Goal: Information Seeking & Learning: Learn about a topic

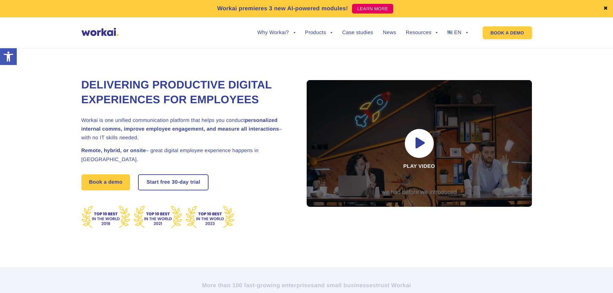
click at [605, 9] on link "✖" at bounding box center [606, 8] width 5 height 5
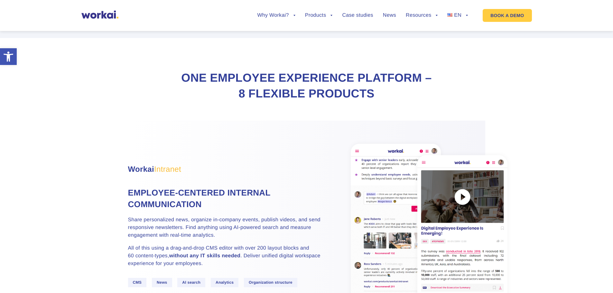
scroll to position [290, 0]
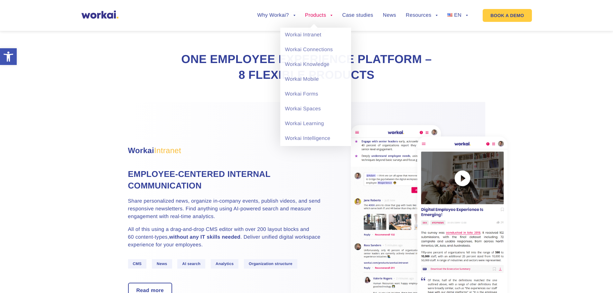
click at [316, 18] on li "Products back Workai Intranet Workai Connections Workai Knowledge Workai Mobile…" at bounding box center [319, 20] width 28 height 15
click at [315, 14] on link "Products" at bounding box center [319, 15] width 28 height 5
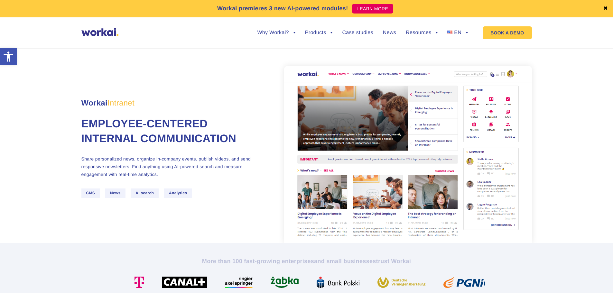
scroll to position [64, 0]
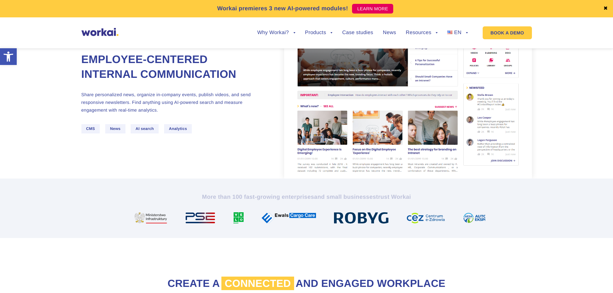
click at [176, 104] on p "Share personalized news, organize in-company events, publish videos, and send r…" at bounding box center [169, 102] width 177 height 23
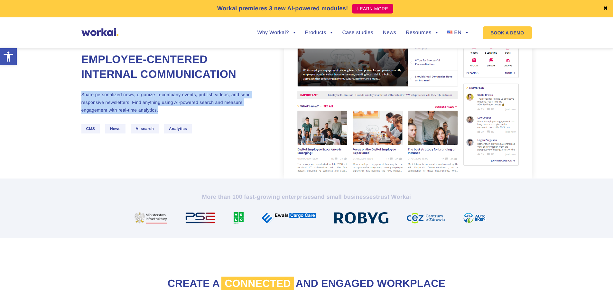
click at [176, 104] on p "Share personalized news, organize in-company events, publish videos, and send r…" at bounding box center [169, 102] width 177 height 23
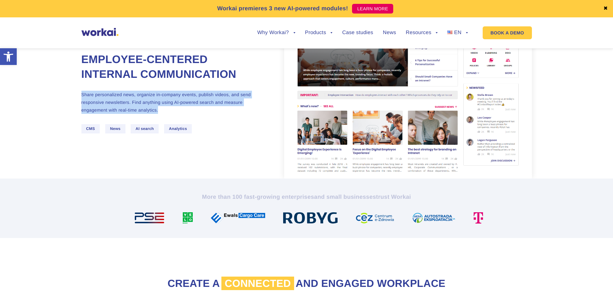
click at [171, 105] on p "Share personalized news, organize in-company events, publish videos, and send r…" at bounding box center [169, 102] width 177 height 23
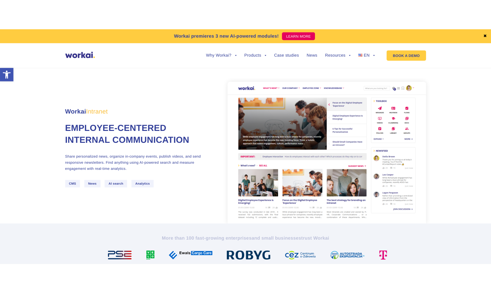
scroll to position [0, 0]
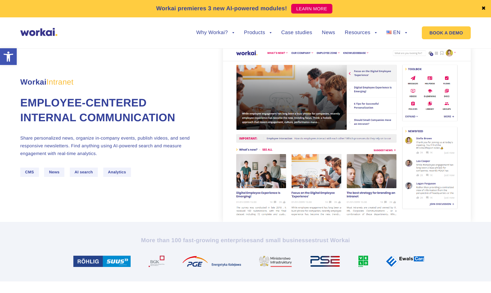
scroll to position [32, 0]
